Goal: Task Accomplishment & Management: Manage account settings

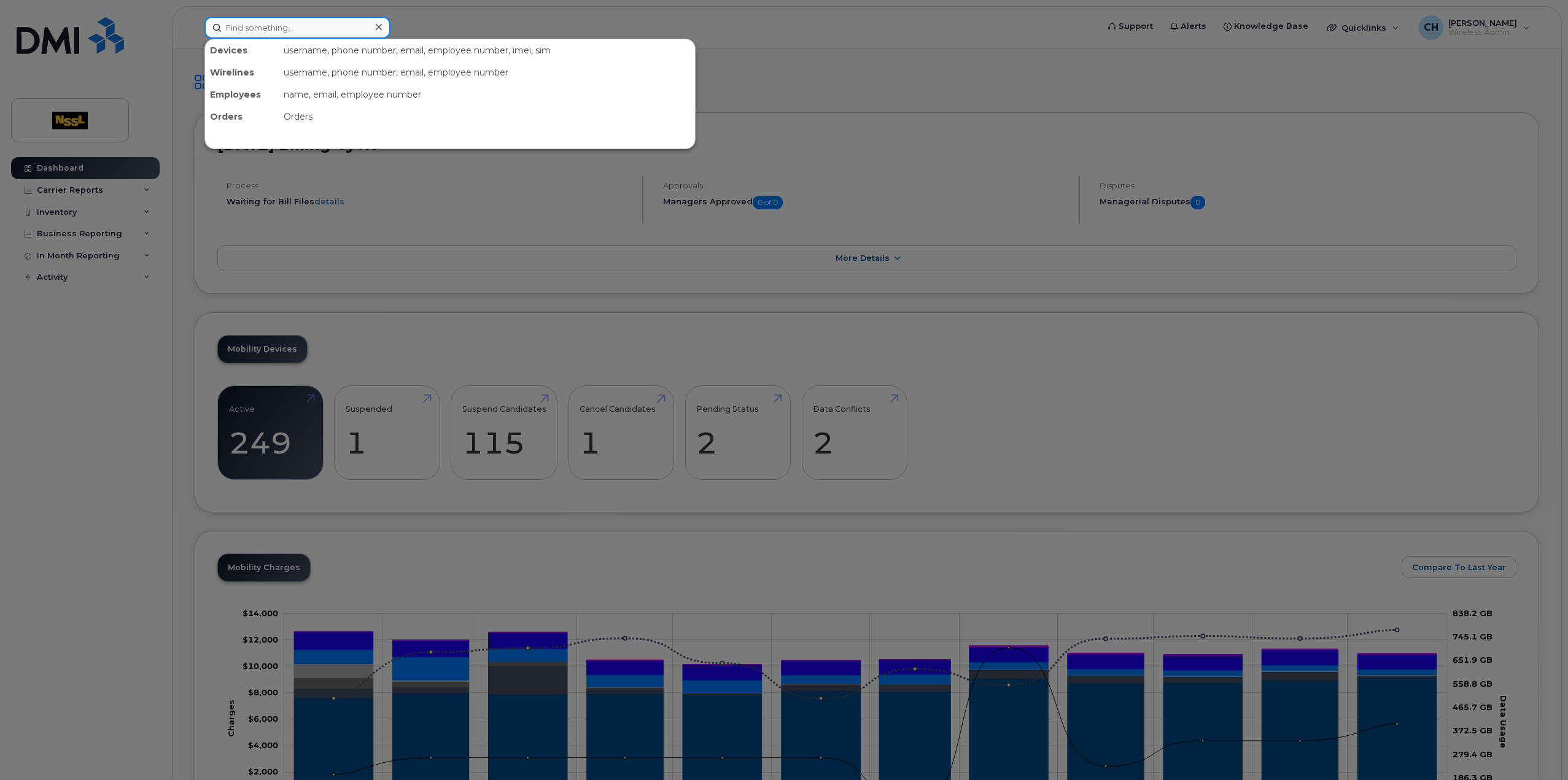
drag, startPoint x: 432, startPoint y: 585, endPoint x: 295, endPoint y: 25, distance: 576.5
click at [295, 25] on input at bounding box center [297, 28] width 186 height 22
type input "4168593591"
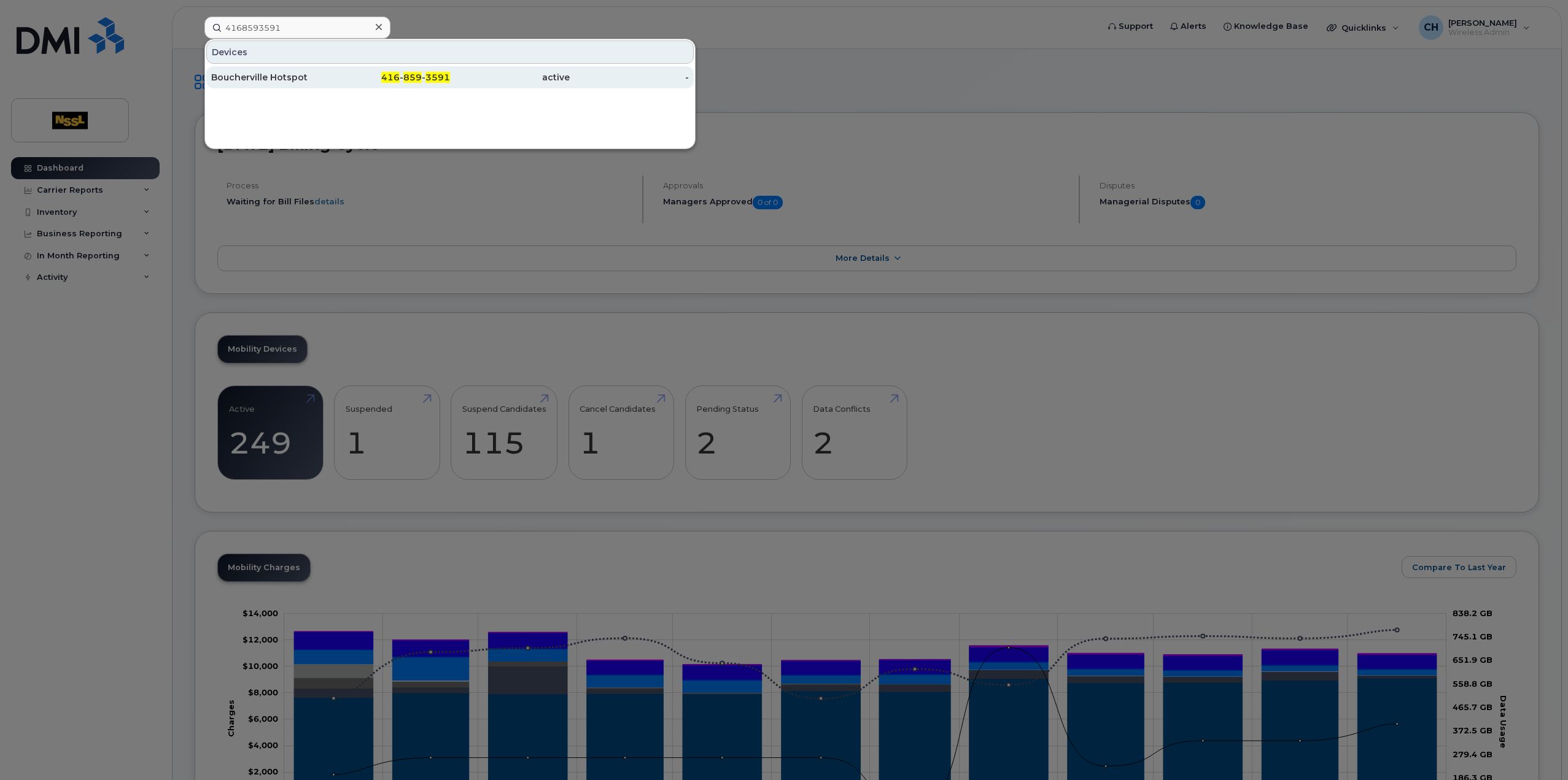
click at [379, 77] on div "416 - 859 - 3591" at bounding box center [391, 77] width 120 height 12
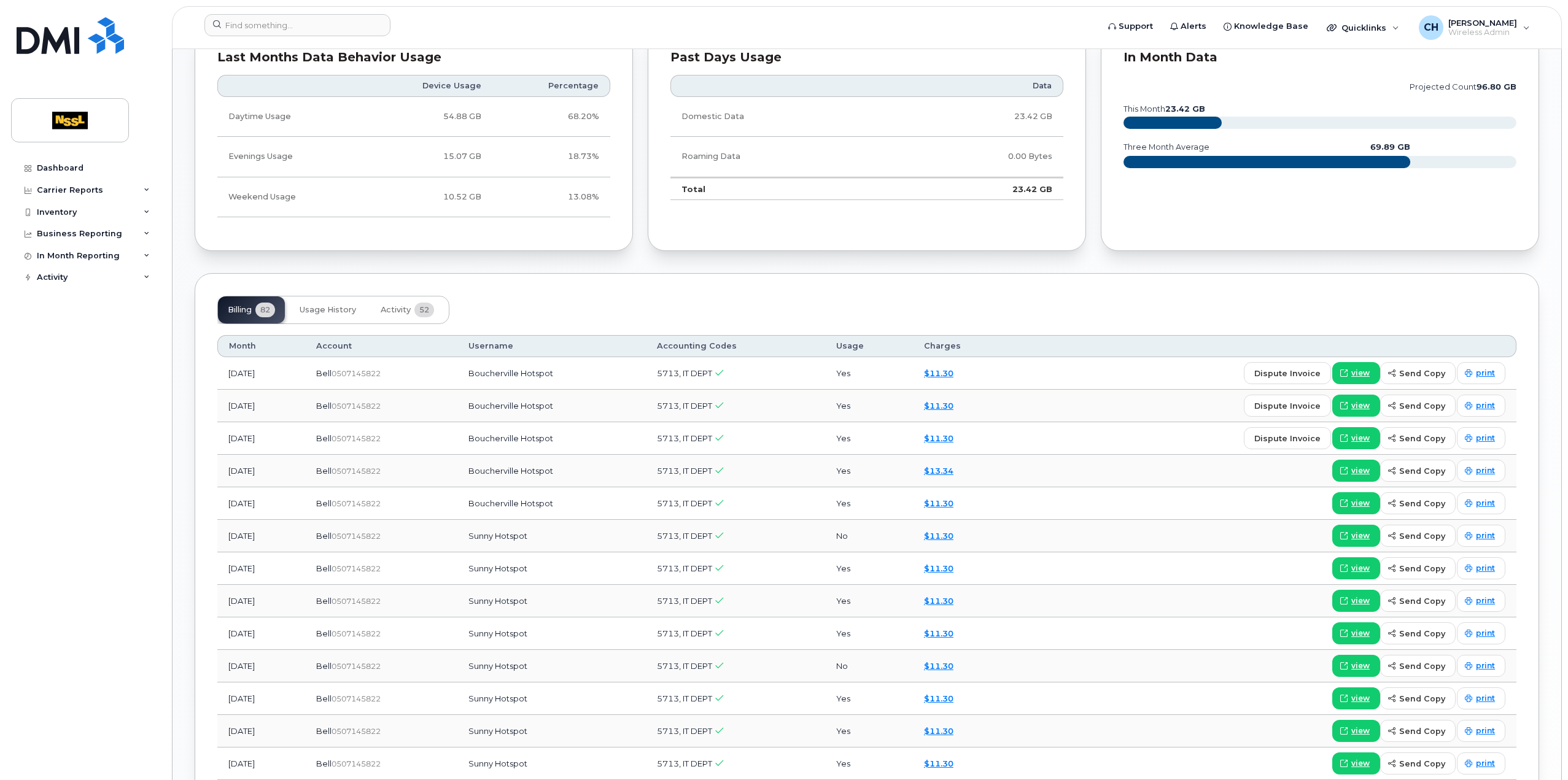
scroll to position [675, 0]
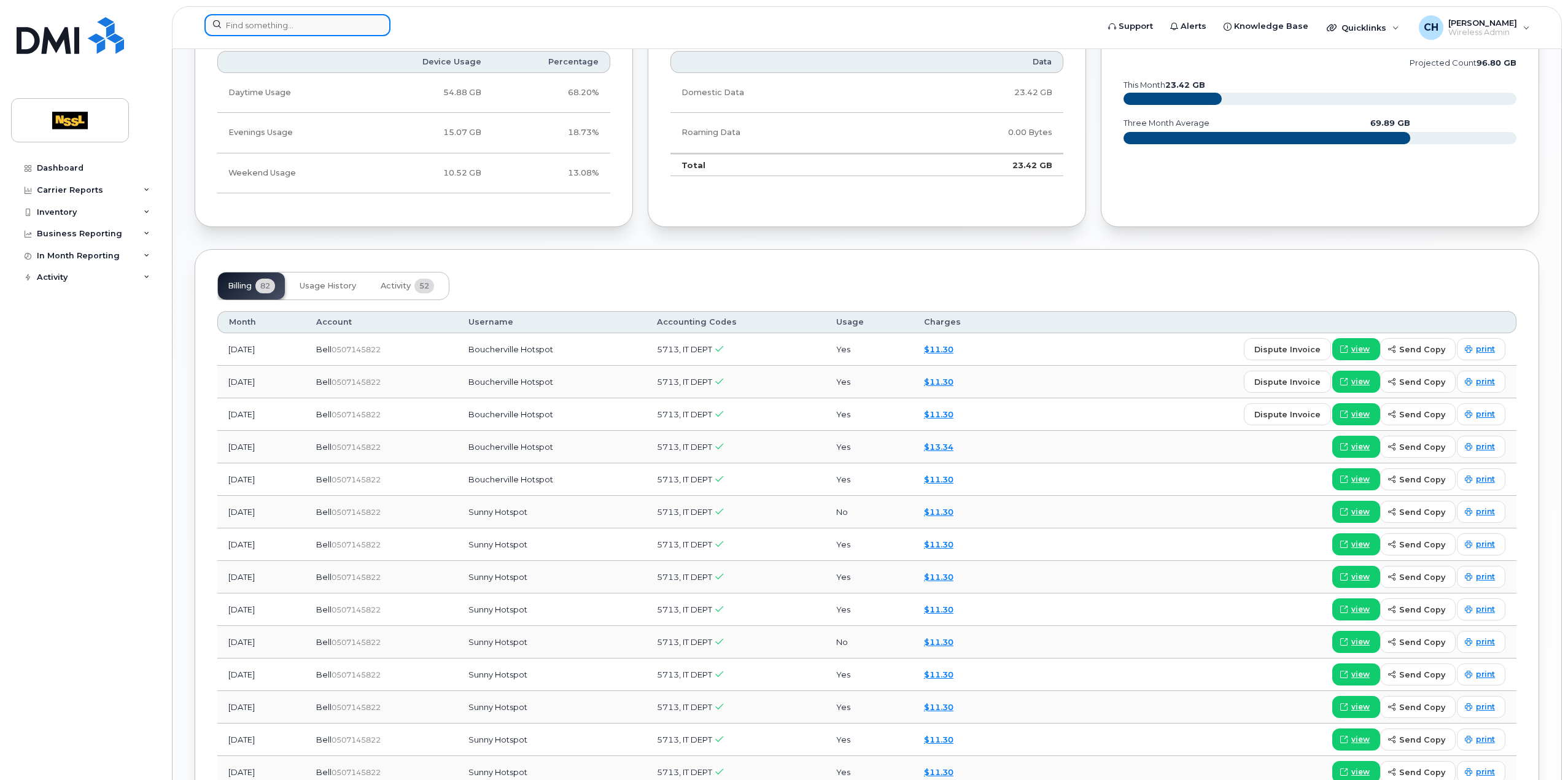
click at [294, 26] on input at bounding box center [297, 25] width 186 height 22
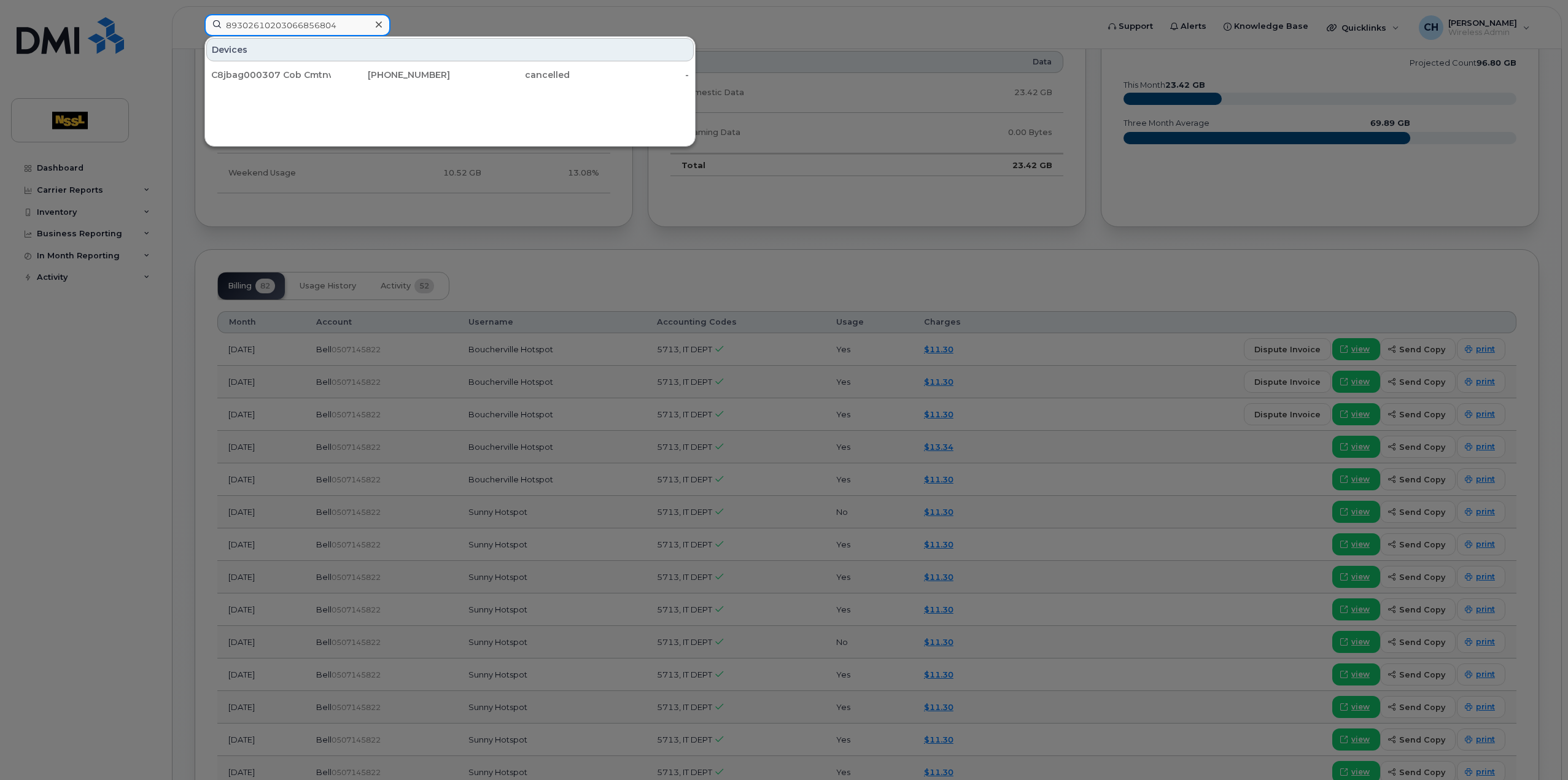
drag, startPoint x: 346, startPoint y: 26, endPoint x: 193, endPoint y: 31, distance: 153.1
click at [195, 31] on div "89302610203066856804 Devices C8jbag000307 Cob Cmtnwrhs 905-375-8791 cancelled -" at bounding box center [647, 27] width 905 height 27
type input "89302610103028969002"
click at [327, 73] on div "Microhard Bullet Lte" at bounding box center [271, 74] width 120 height 12
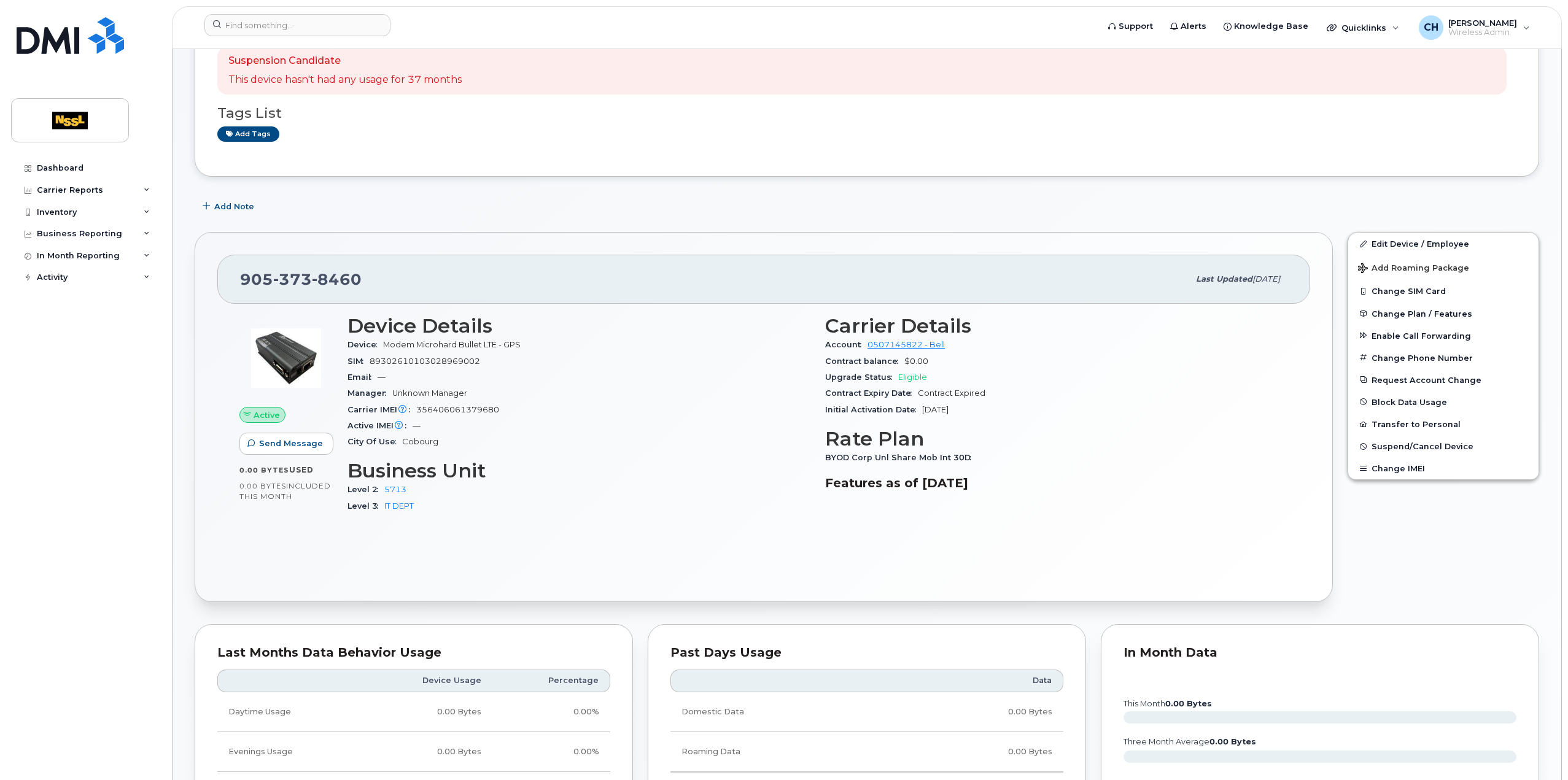
scroll to position [122, 0]
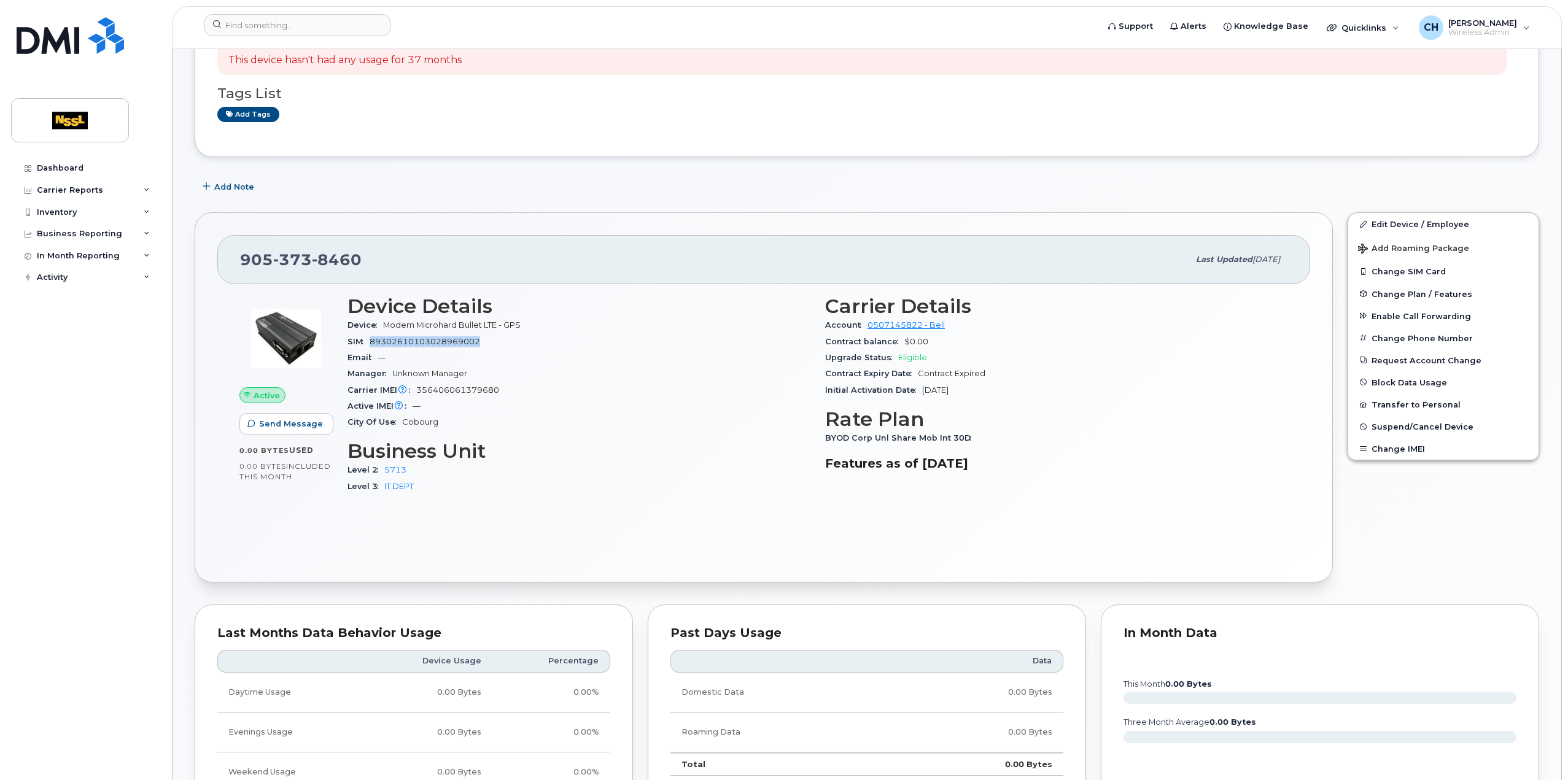
drag, startPoint x: 498, startPoint y: 341, endPoint x: 373, endPoint y: 338, distance: 125.0
click at [373, 338] on div "SIM 89302610103028969002" at bounding box center [579, 342] width 463 height 16
copy span "89302610103028969002"
click at [336, 33] on input at bounding box center [297, 25] width 186 height 22
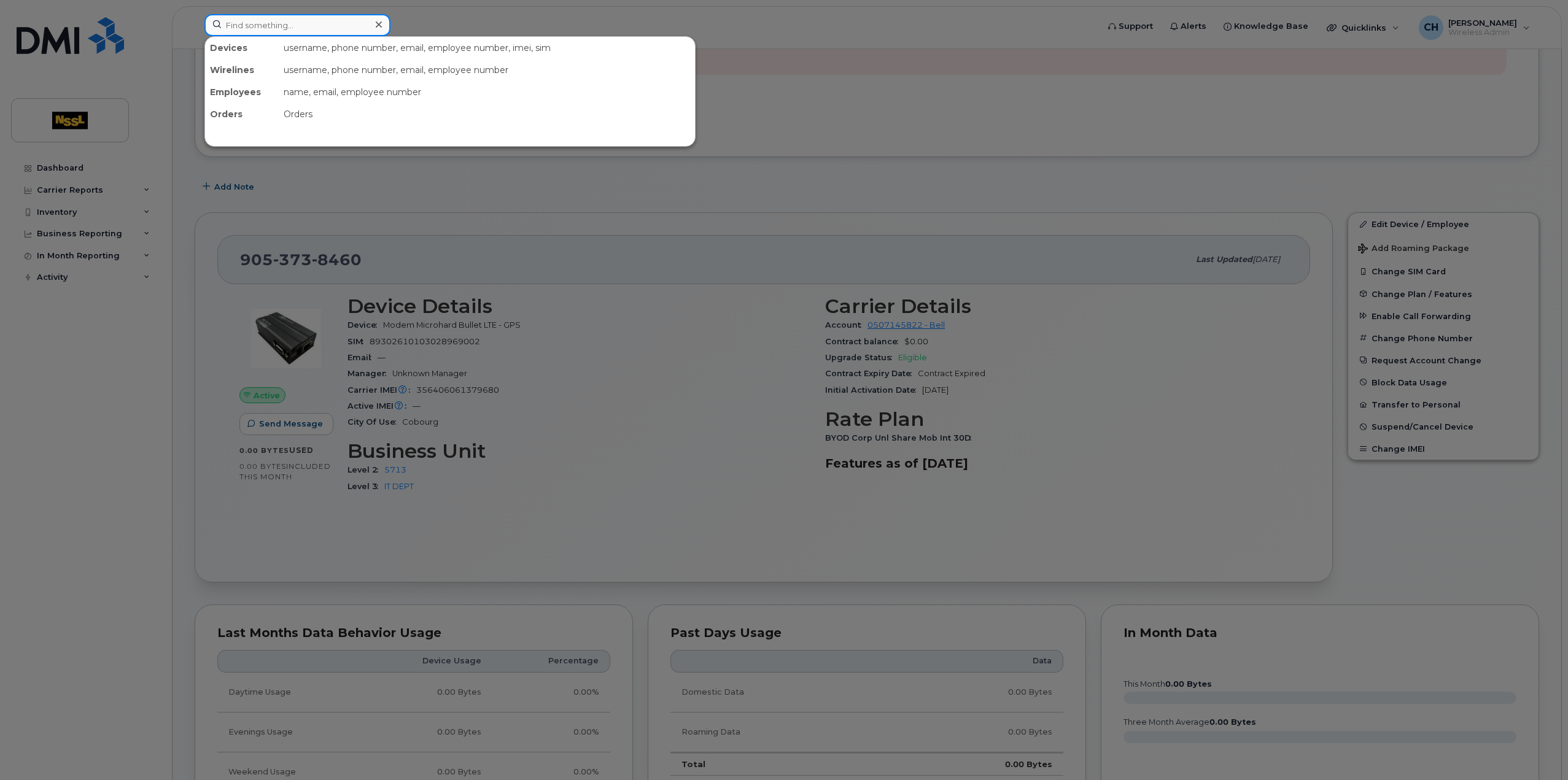
paste input "89302610103028969002"
type input "89302610103028969002"
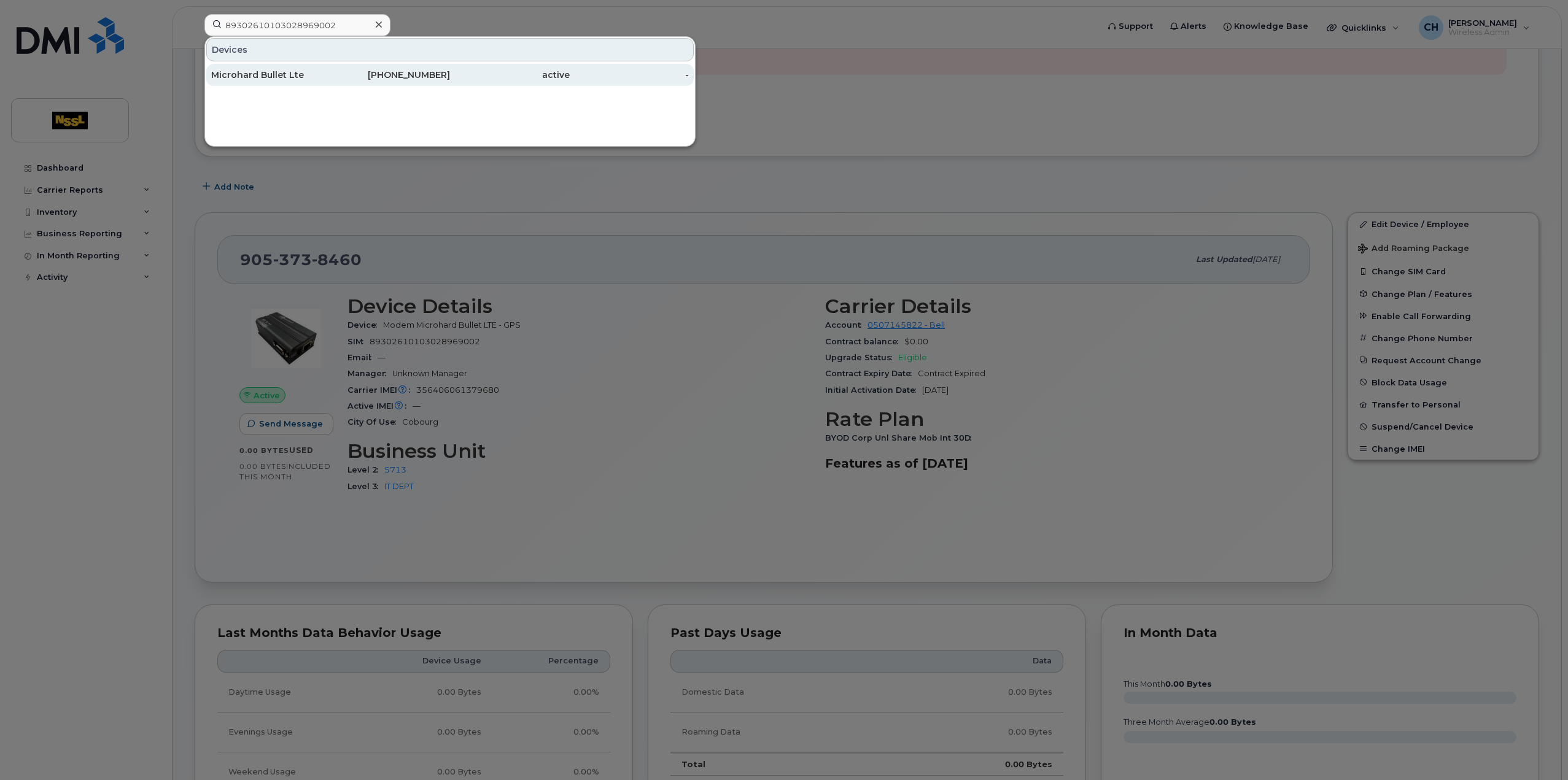
click at [495, 79] on div "active" at bounding box center [510, 74] width 120 height 12
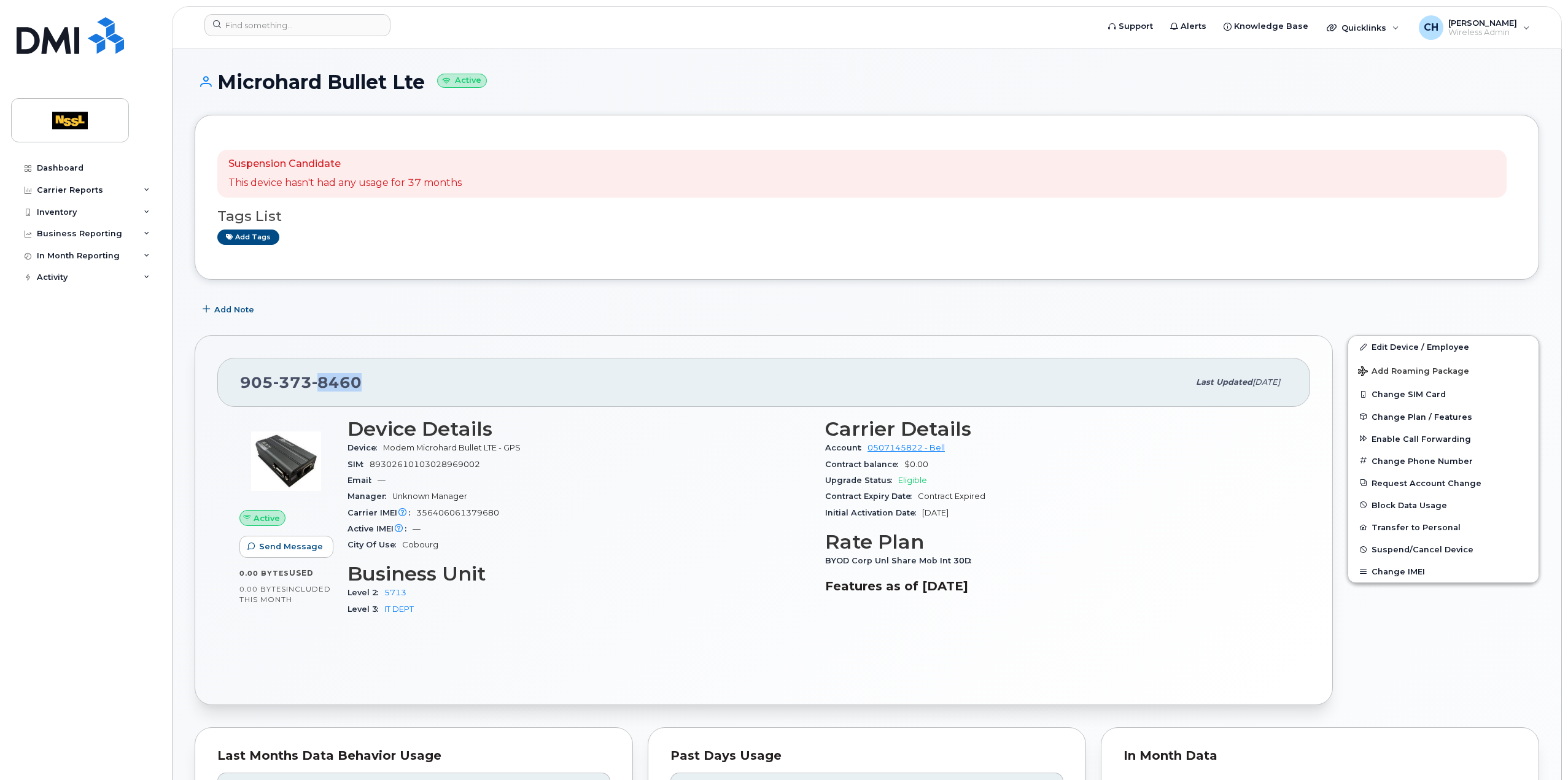
drag, startPoint x: 366, startPoint y: 381, endPoint x: 318, endPoint y: 383, distance: 48.0
click at [318, 383] on div "[PHONE_NUMBER]" at bounding box center [714, 382] width 949 height 26
copy span "8460"
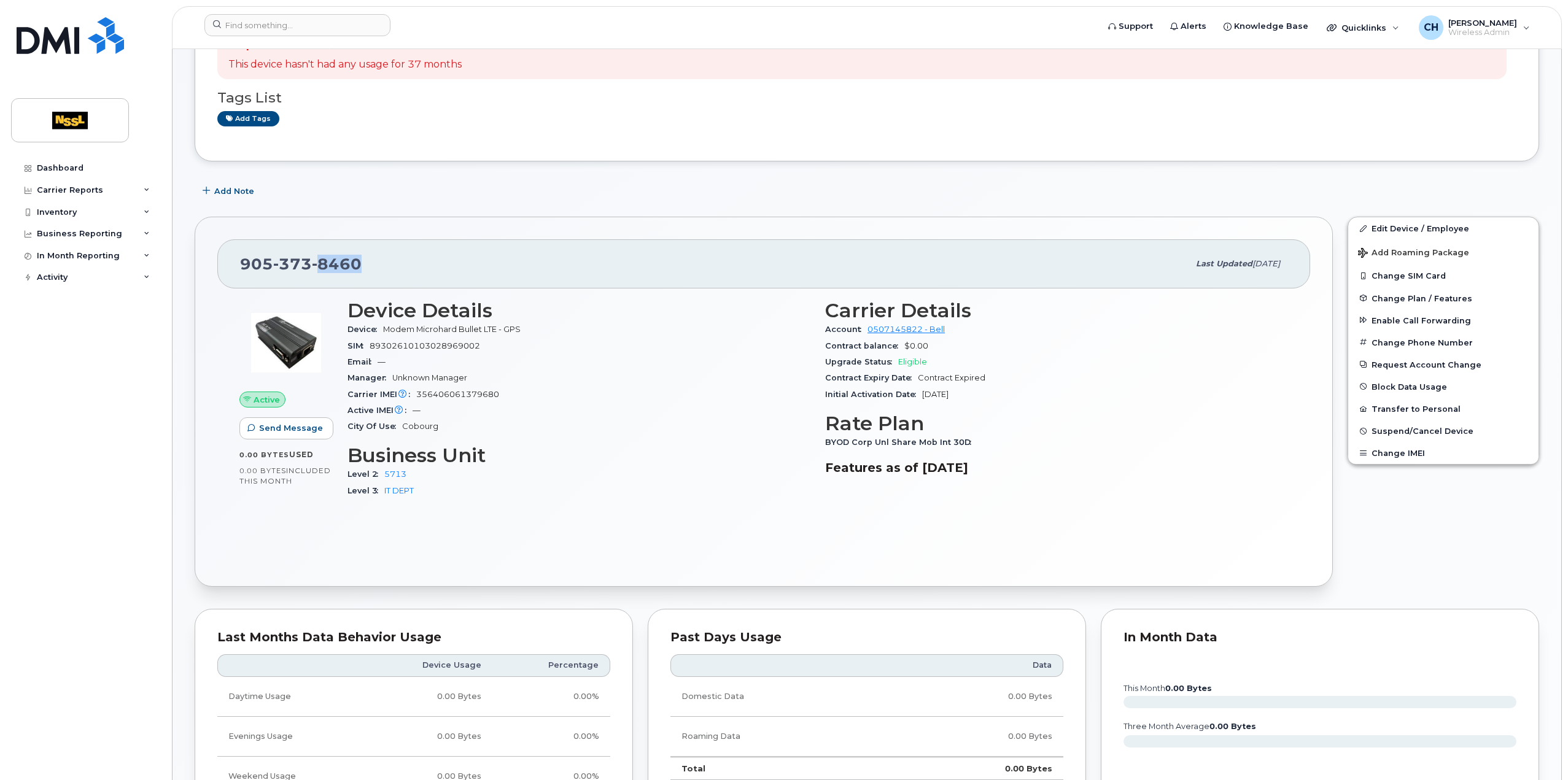
scroll to position [122, 0]
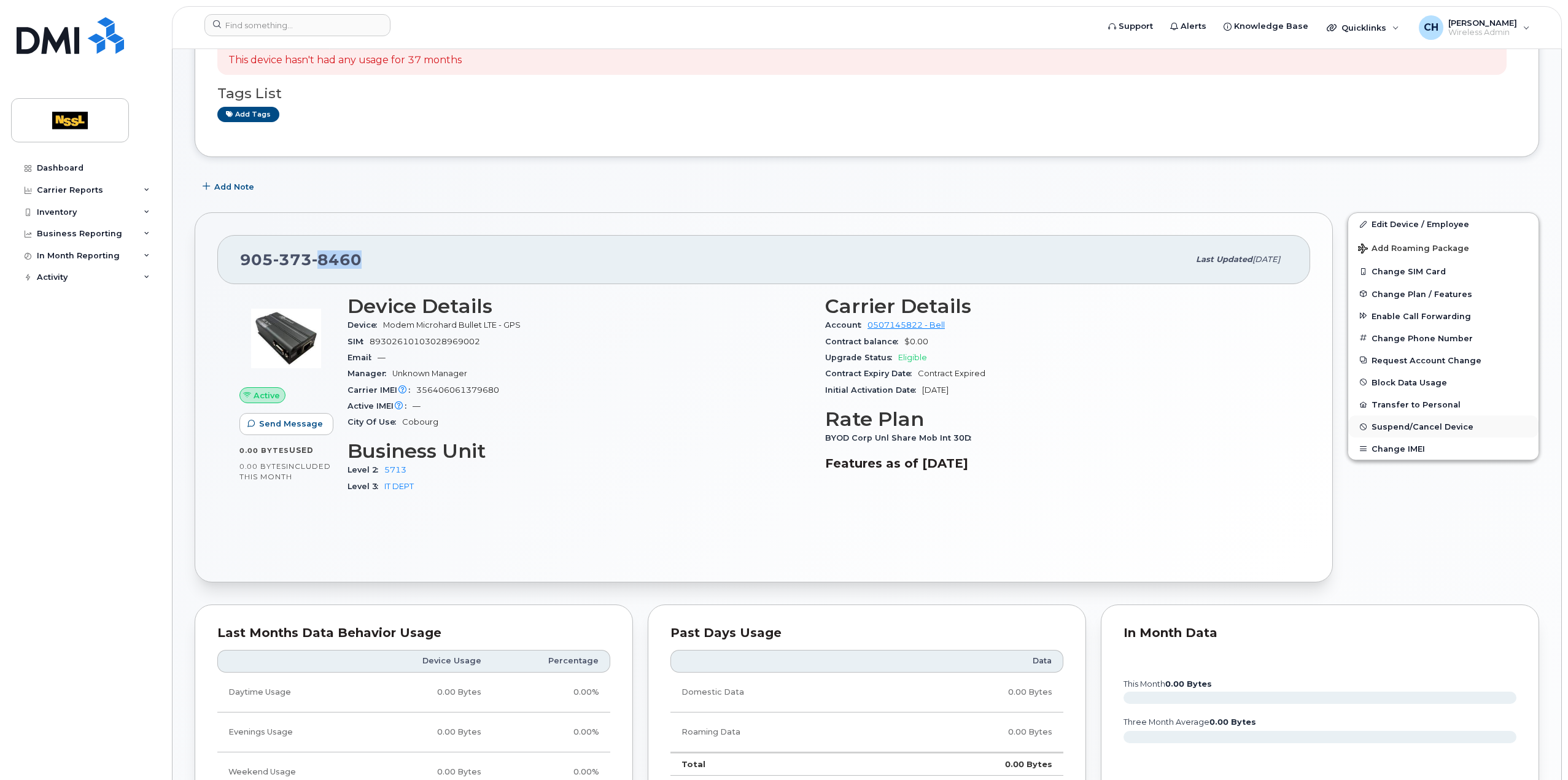
click at [1413, 425] on span "Suspend/Cancel Device" at bounding box center [1423, 426] width 102 height 9
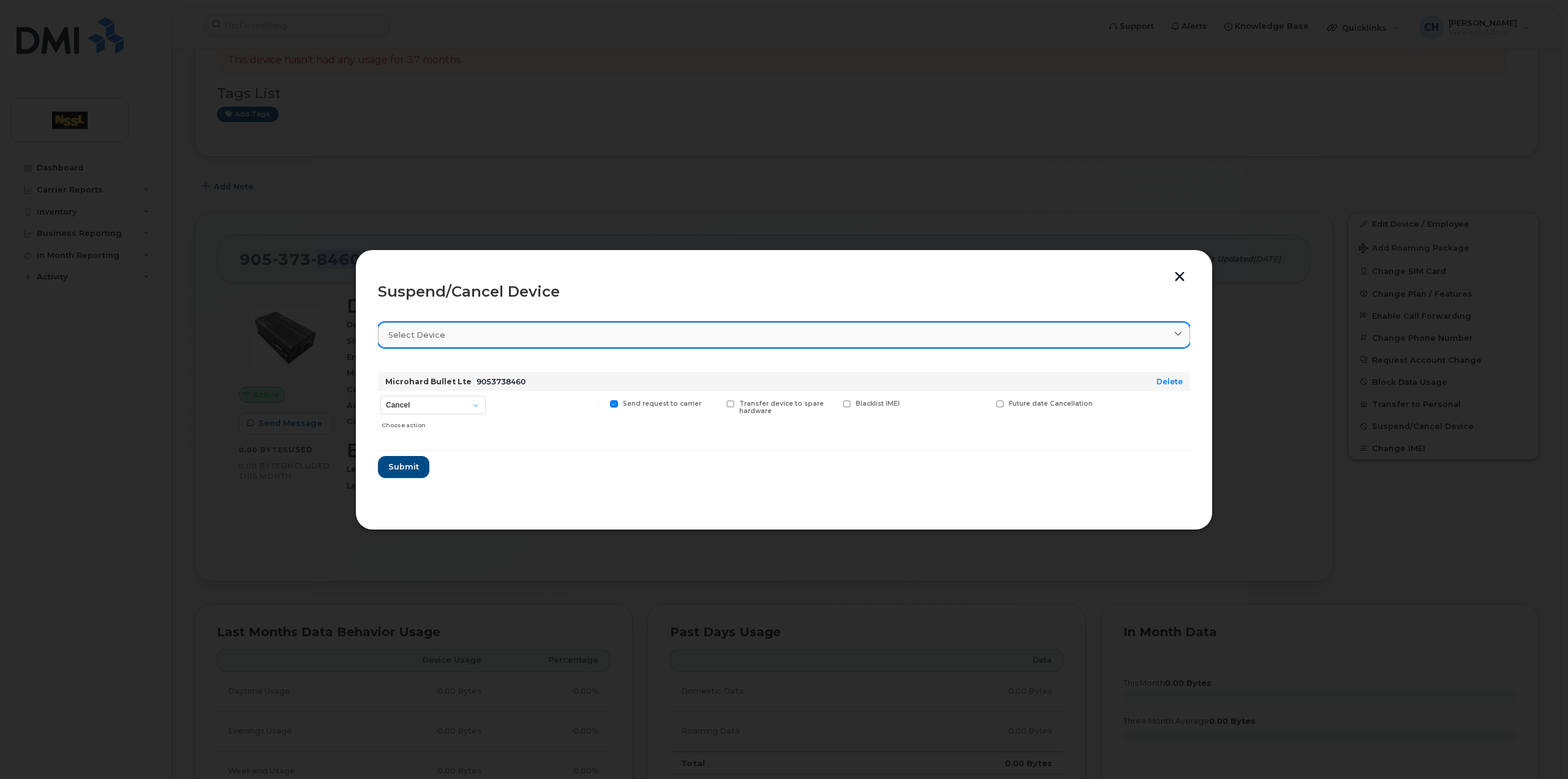
click at [755, 331] on div "Select device" at bounding box center [784, 335] width 792 height 12
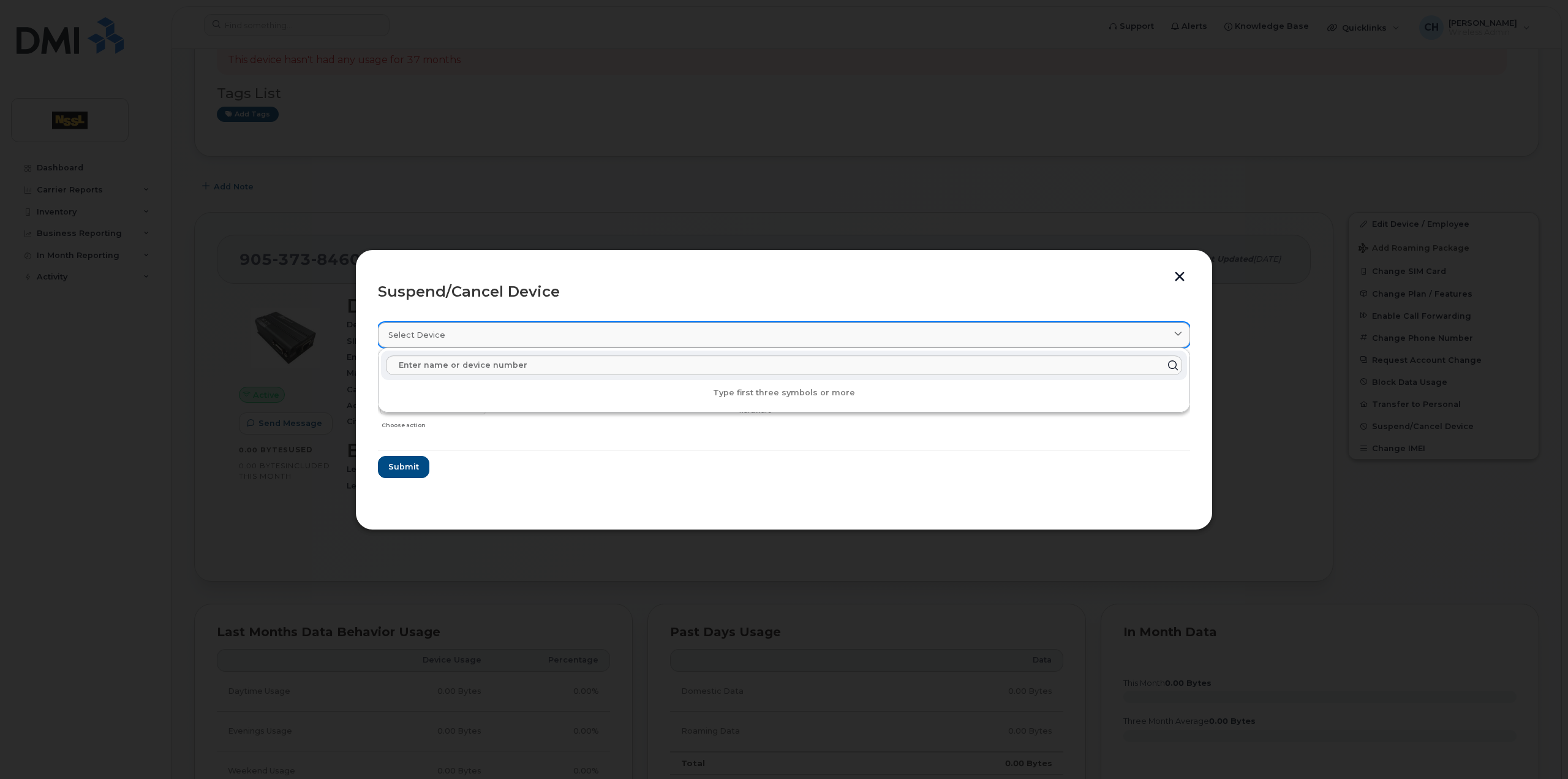
click at [755, 331] on div "Select device" at bounding box center [784, 335] width 792 height 12
click at [657, 455] on form "Microhard Bullet Lte 9053738460 Delete Cancel Suspend - Extend Suspension Suspe…" at bounding box center [784, 420] width 812 height 116
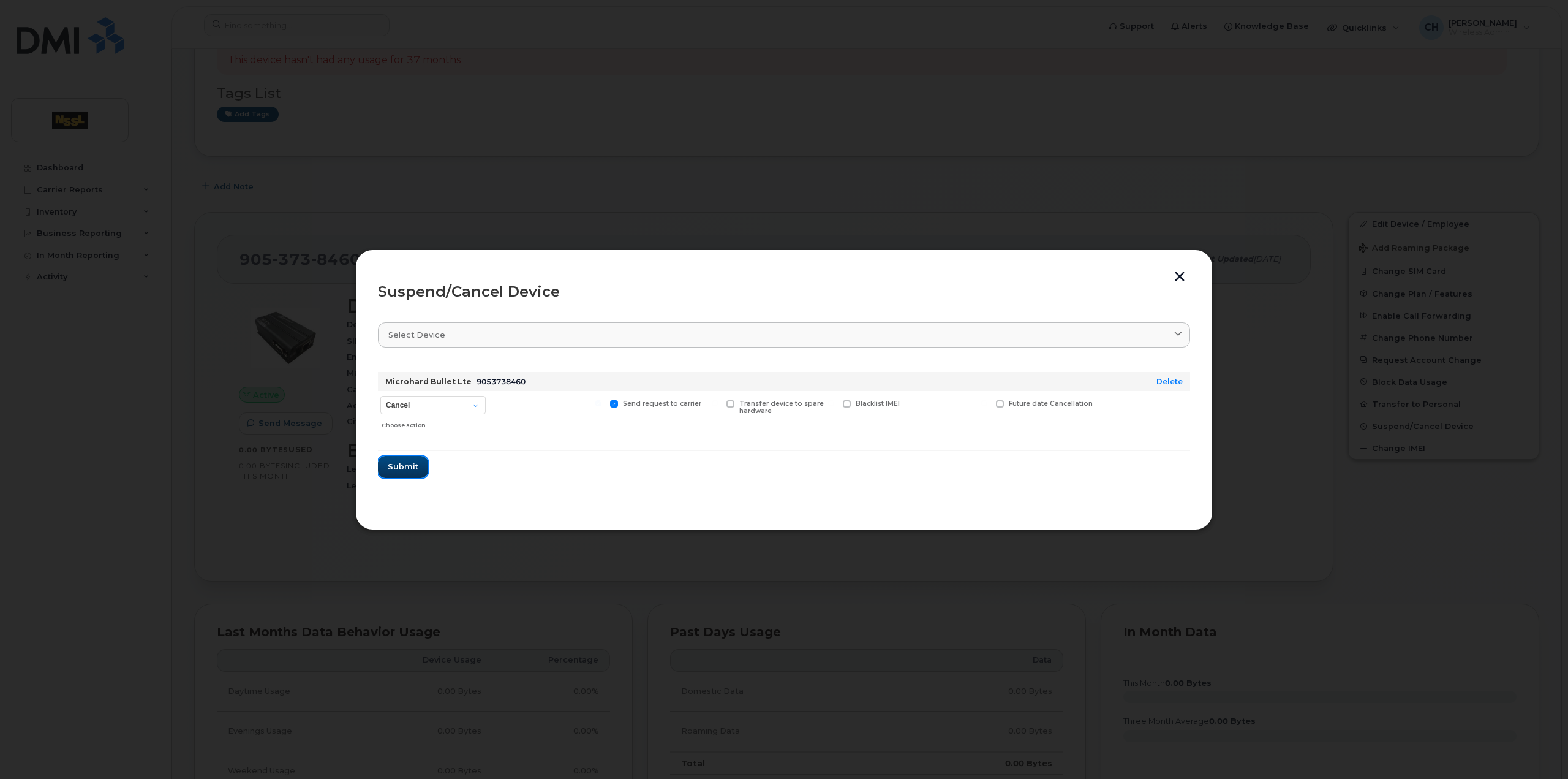
click at [403, 467] on span "Submit" at bounding box center [403, 467] width 31 height 12
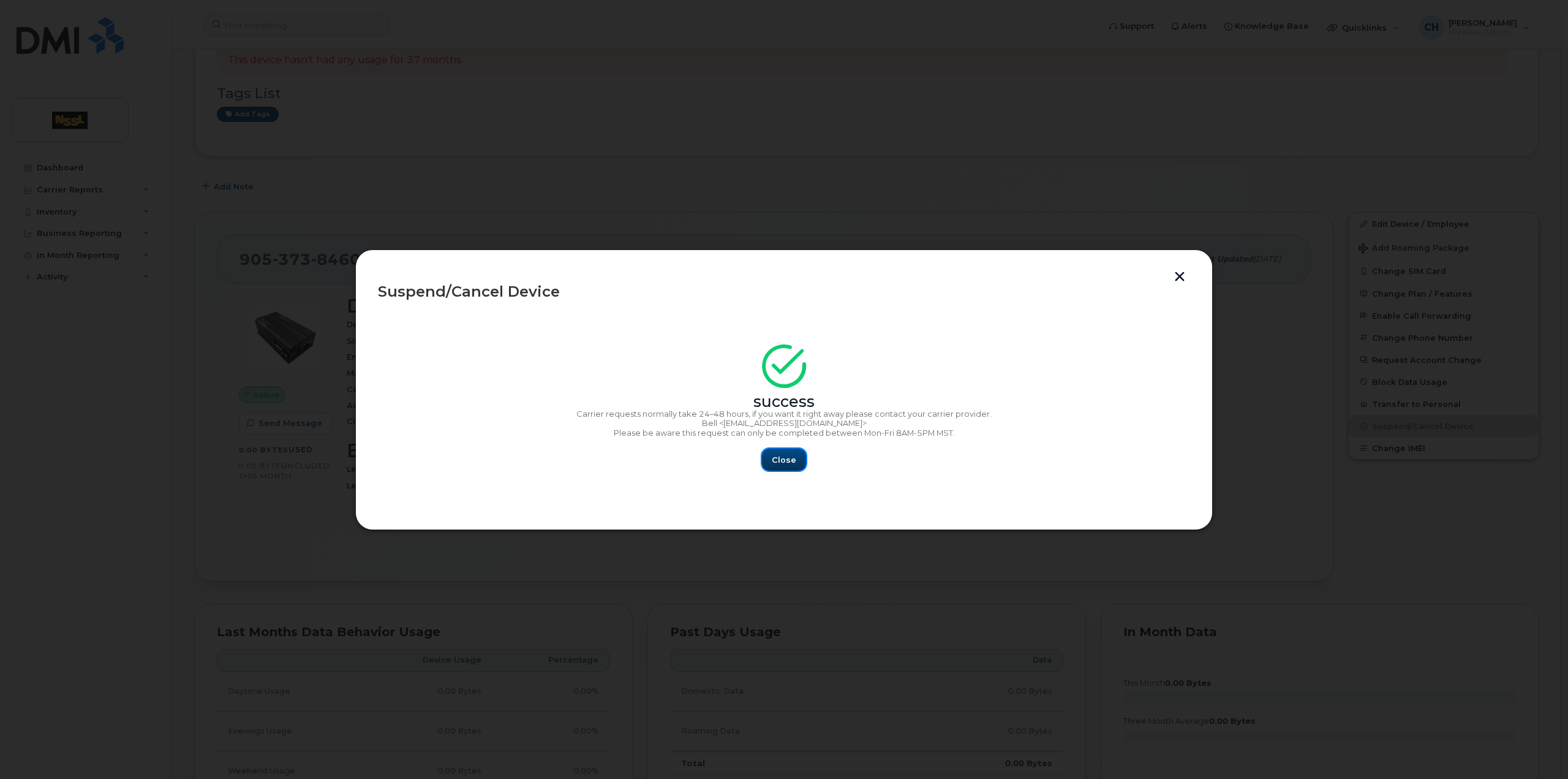
click at [776, 467] on button "Close" at bounding box center [784, 459] width 44 height 22
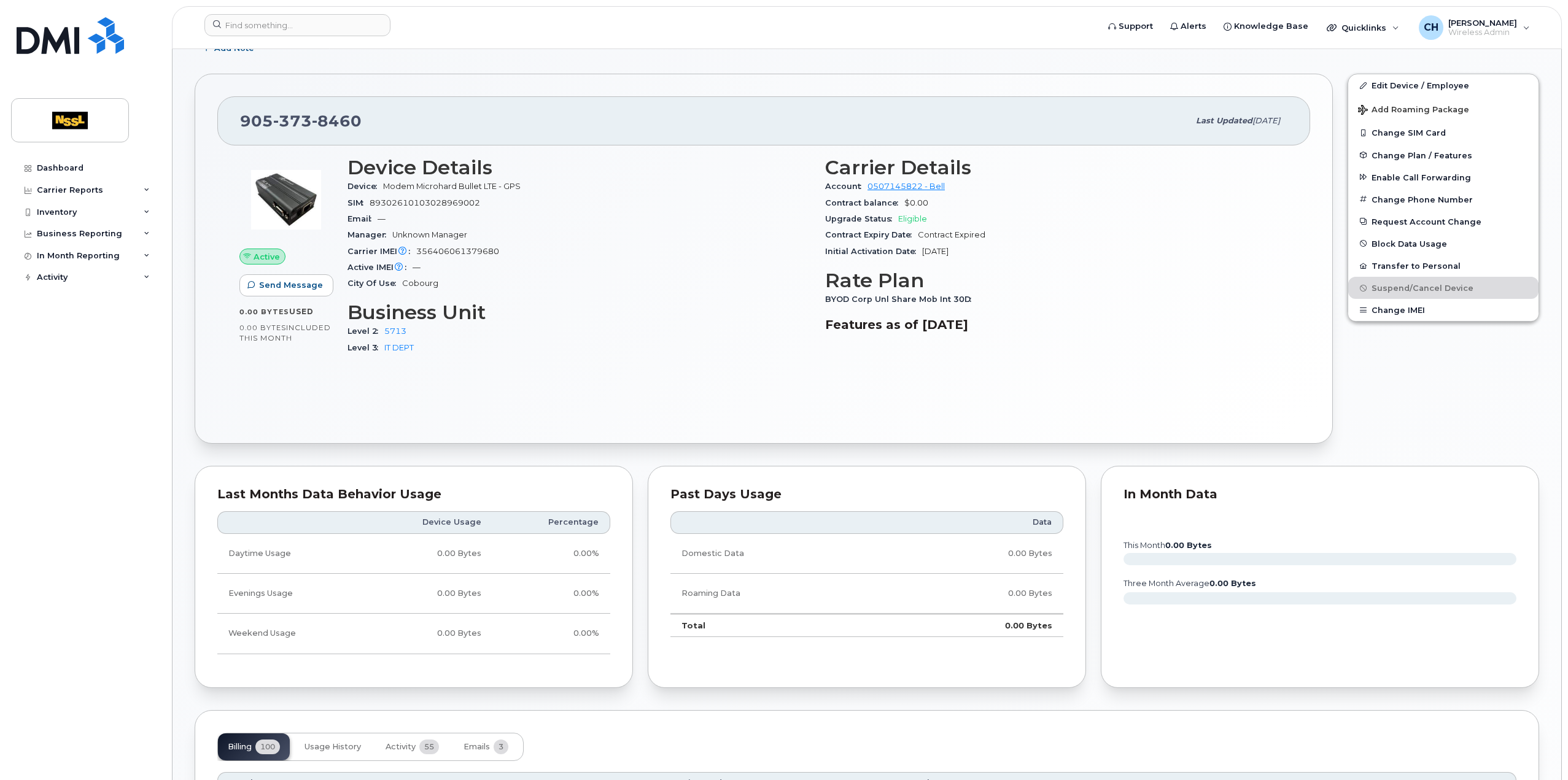
scroll to position [0, 0]
